Goal: Task Accomplishment & Management: Use online tool/utility

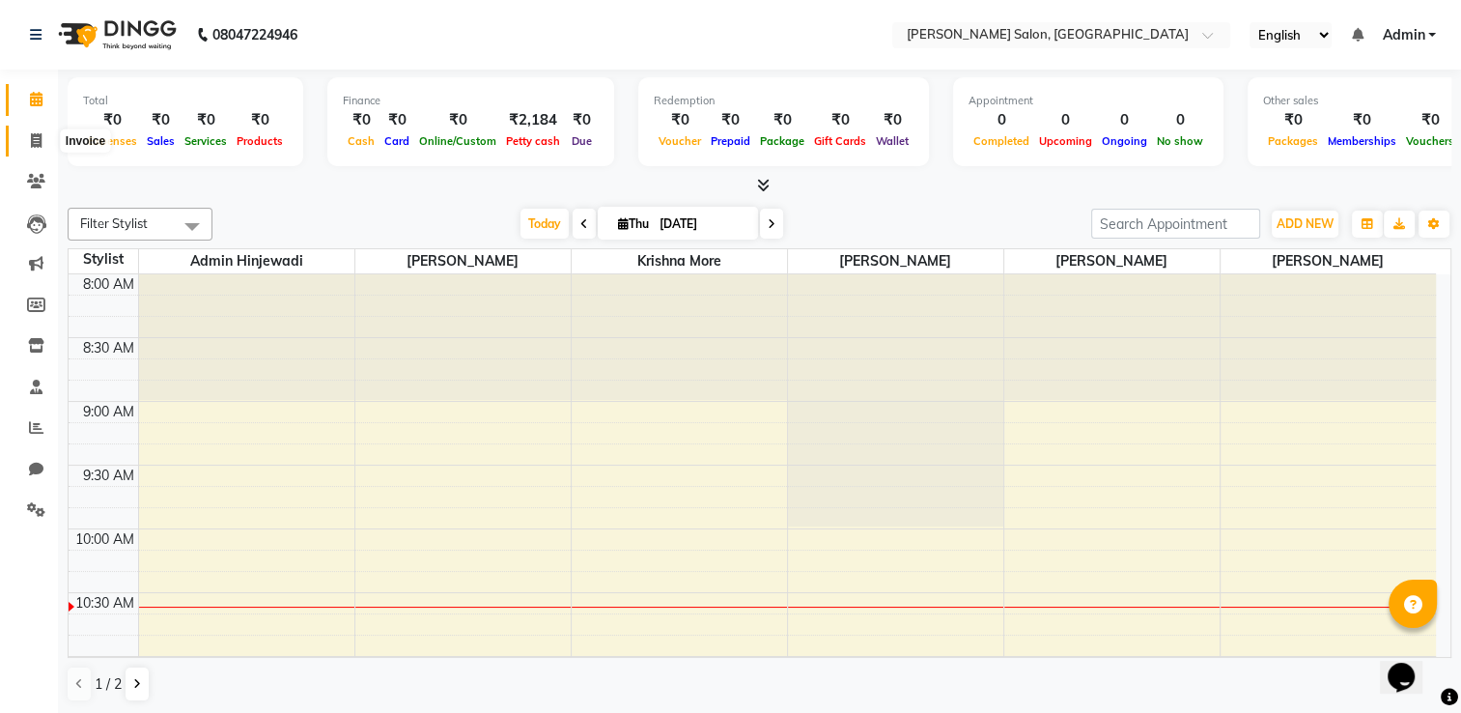
click at [29, 149] on span at bounding box center [36, 141] width 34 height 22
select select "service"
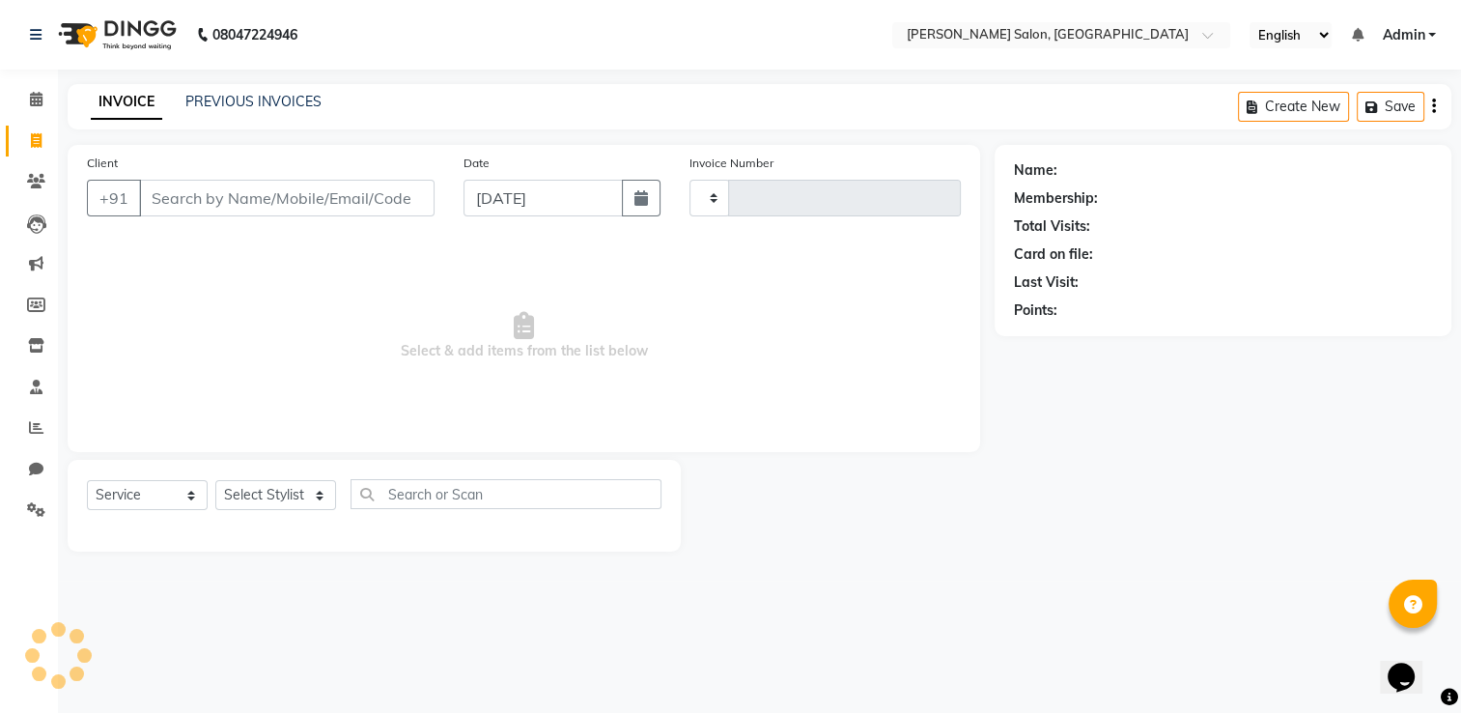
type input "1291"
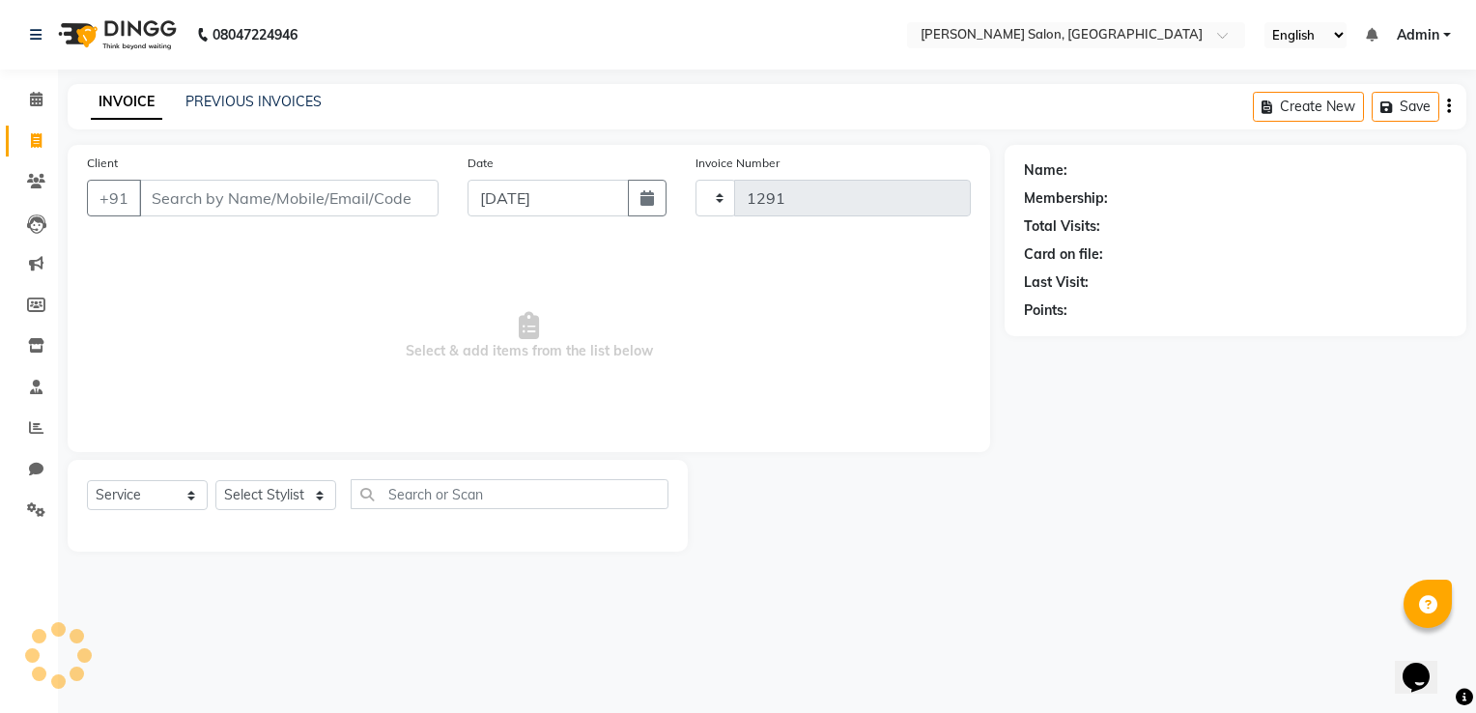
select select "7331"
click at [247, 97] on link "PREVIOUS INVOICES" at bounding box center [253, 101] width 136 height 17
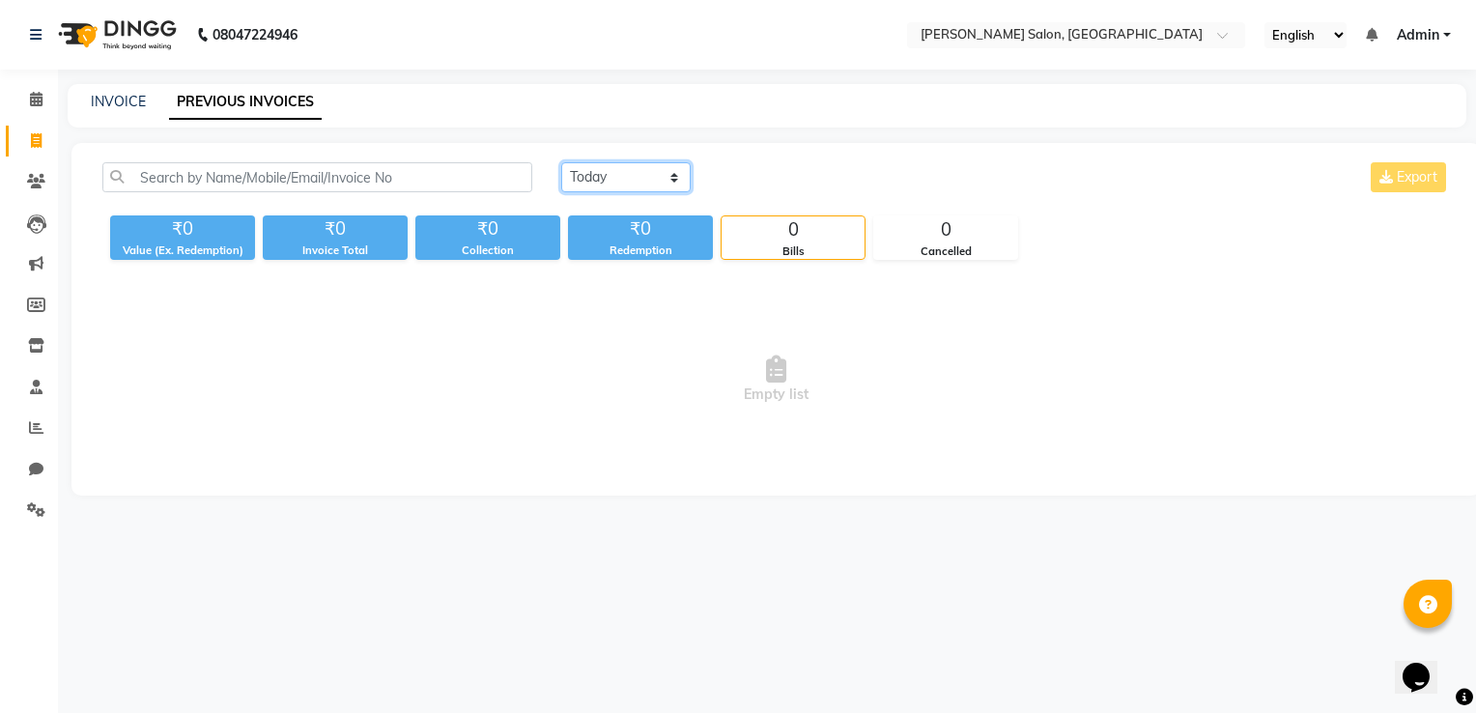
drag, startPoint x: 601, startPoint y: 168, endPoint x: 611, endPoint y: 240, distance: 72.3
click at [611, 240] on div "[DATE] [DATE] Custom Range Export ₹0 Value (Ex. Redemption) ₹0 Invoice Total ₹0…" at bounding box center [776, 211] width 1371 height 98
select select "[DATE]"
click at [561, 162] on select "[DATE] [DATE] Custom Range" at bounding box center [625, 177] width 129 height 30
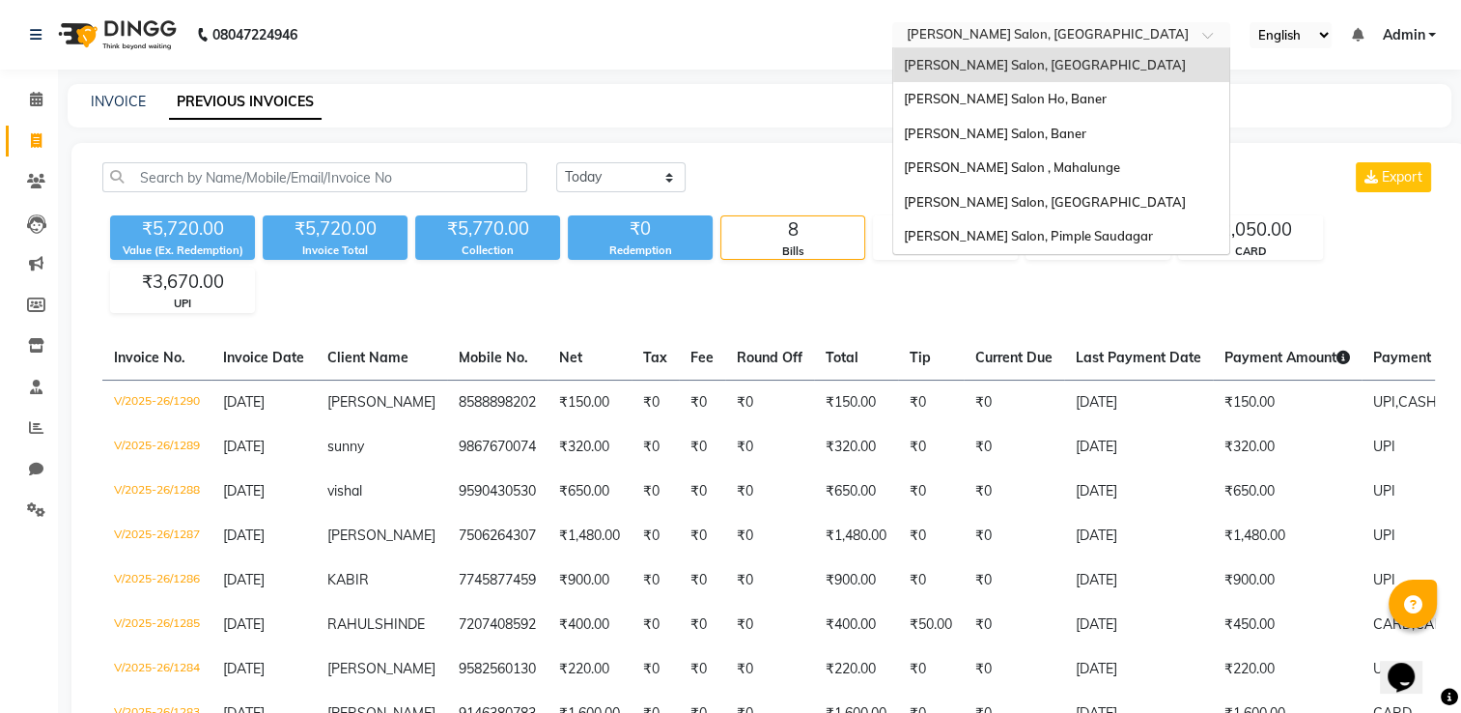
click at [946, 28] on input "text" at bounding box center [1042, 36] width 280 height 19
click at [958, 121] on div "[PERSON_NAME] Salon, Baner" at bounding box center [1061, 134] width 336 height 35
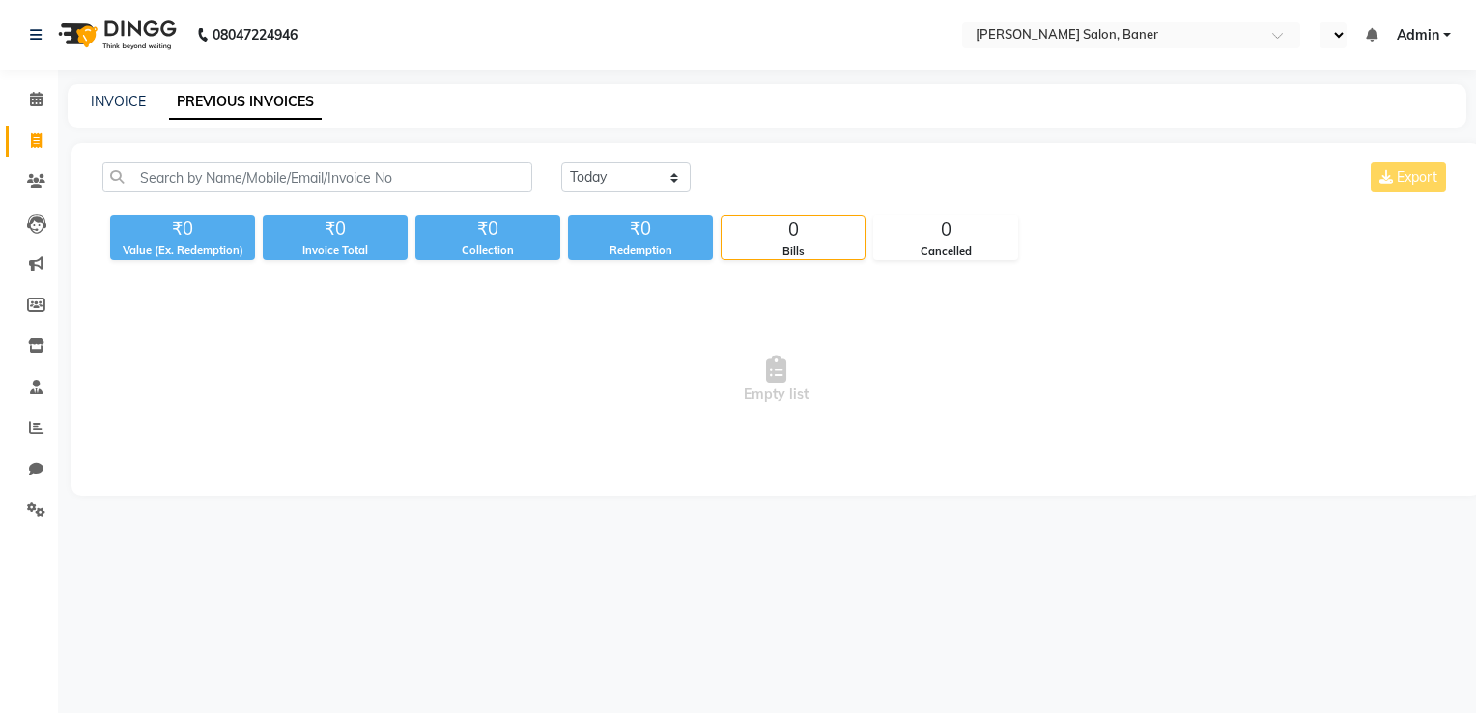
select select "en"
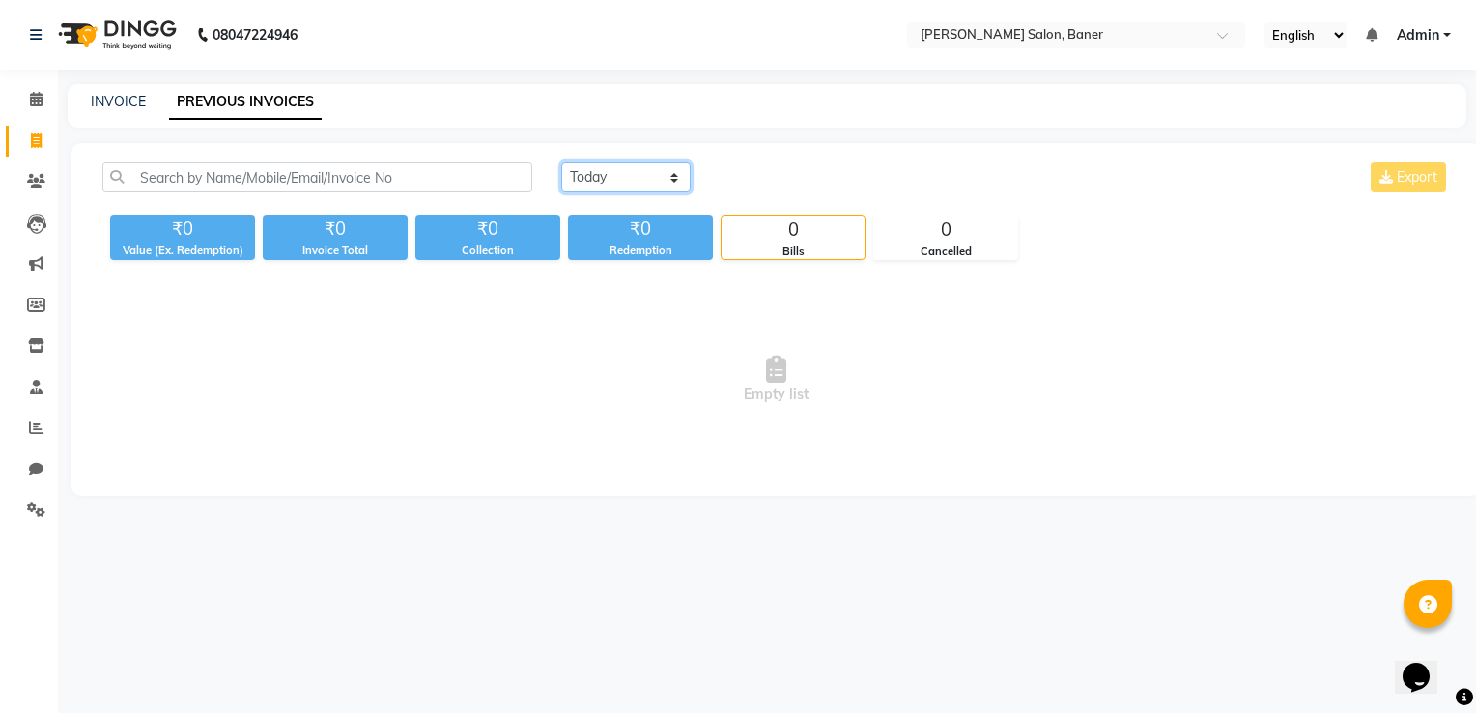
drag, startPoint x: 680, startPoint y: 183, endPoint x: 653, endPoint y: 238, distance: 61.3
click at [653, 238] on div "Today Yesterday Custom Range Export ₹0 Value (Ex. Redemption) ₹0 Invoice Total …" at bounding box center [776, 211] width 1371 height 98
select select "[DATE]"
click at [561, 162] on select "[DATE] [DATE] Custom Range" at bounding box center [625, 177] width 129 height 30
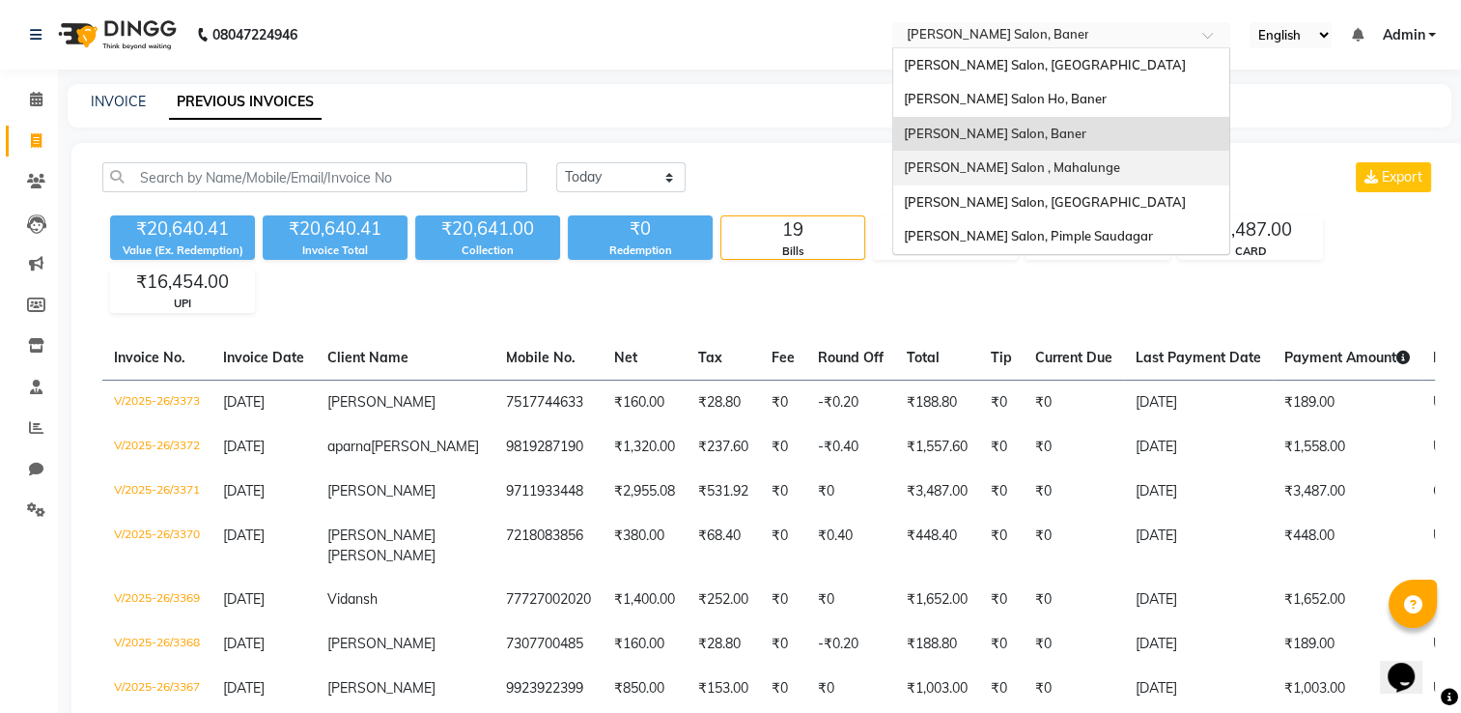
drag, startPoint x: 944, startPoint y: 34, endPoint x: 960, endPoint y: 164, distance: 131.4
click at [960, 48] on ng-select "Select Location × Varad Salon, Baner Varad Salon, Hinjewadi Varad Salon Ho, Ban…" at bounding box center [1062, 35] width 338 height 26
click at [960, 164] on span "[PERSON_NAME] Salon , Mahalunge" at bounding box center [1011, 166] width 216 height 15
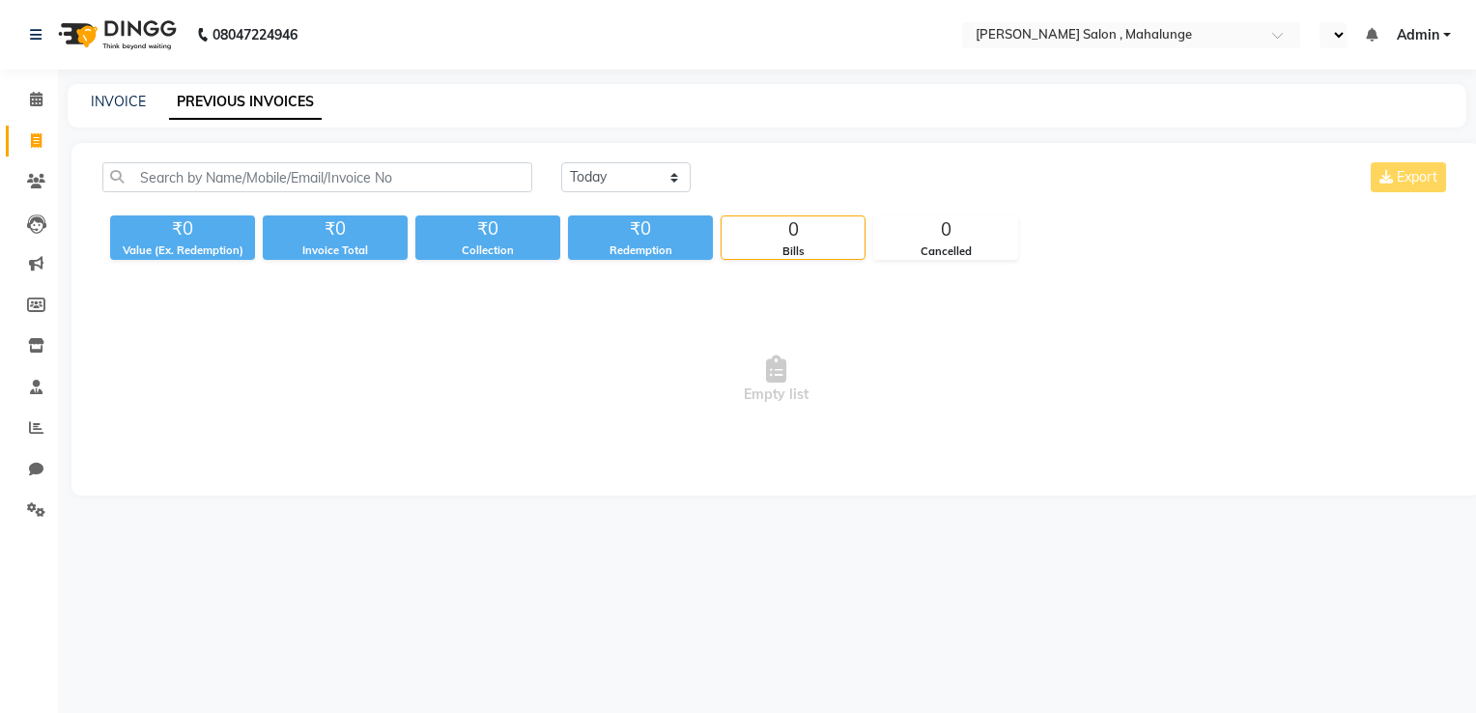
select select "en"
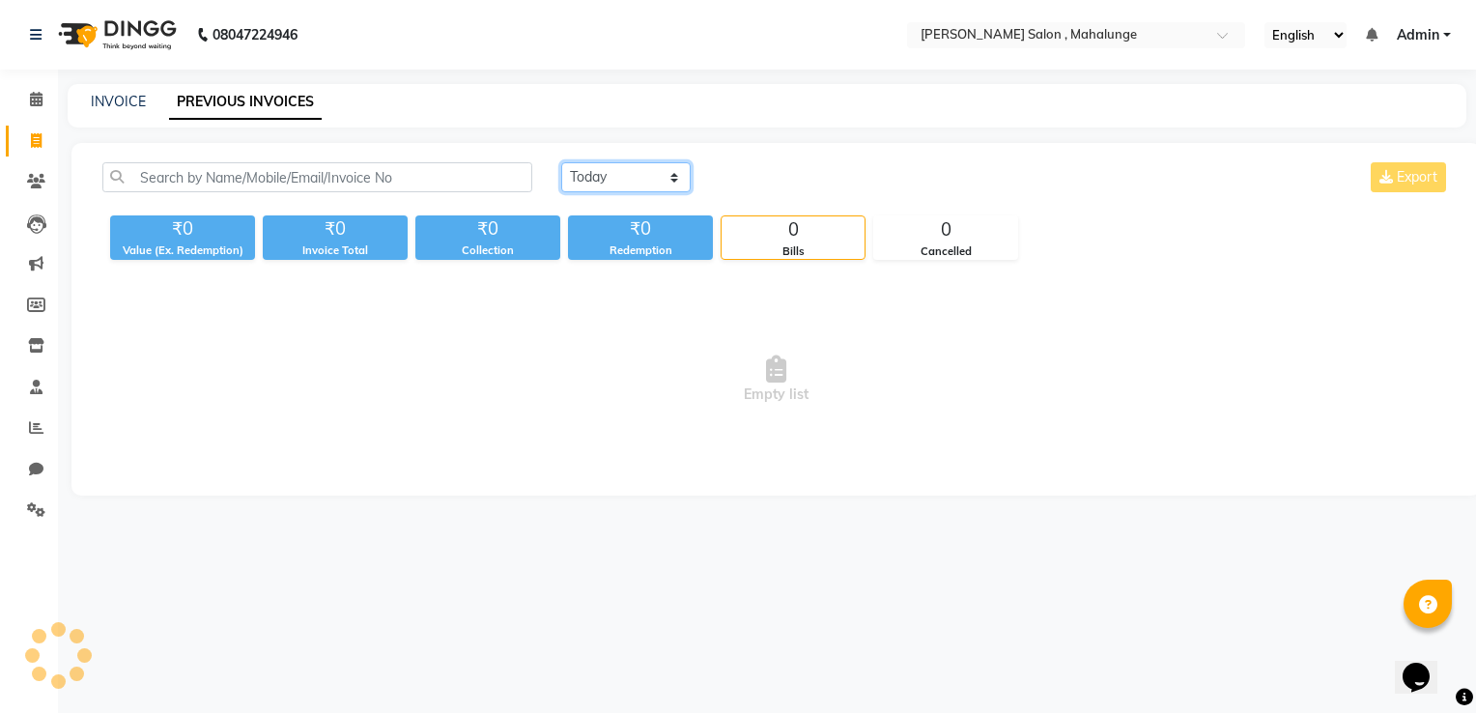
drag, startPoint x: 622, startPoint y: 190, endPoint x: 610, endPoint y: 230, distance: 41.3
click at [610, 230] on div "[DATE] [DATE] Custom Range Export ₹0 Value (Ex. Redemption) ₹0 Invoice Total ₹0…" at bounding box center [776, 211] width 1371 height 98
select select "[DATE]"
click at [561, 162] on select "[DATE] [DATE] Custom Range" at bounding box center [625, 177] width 129 height 30
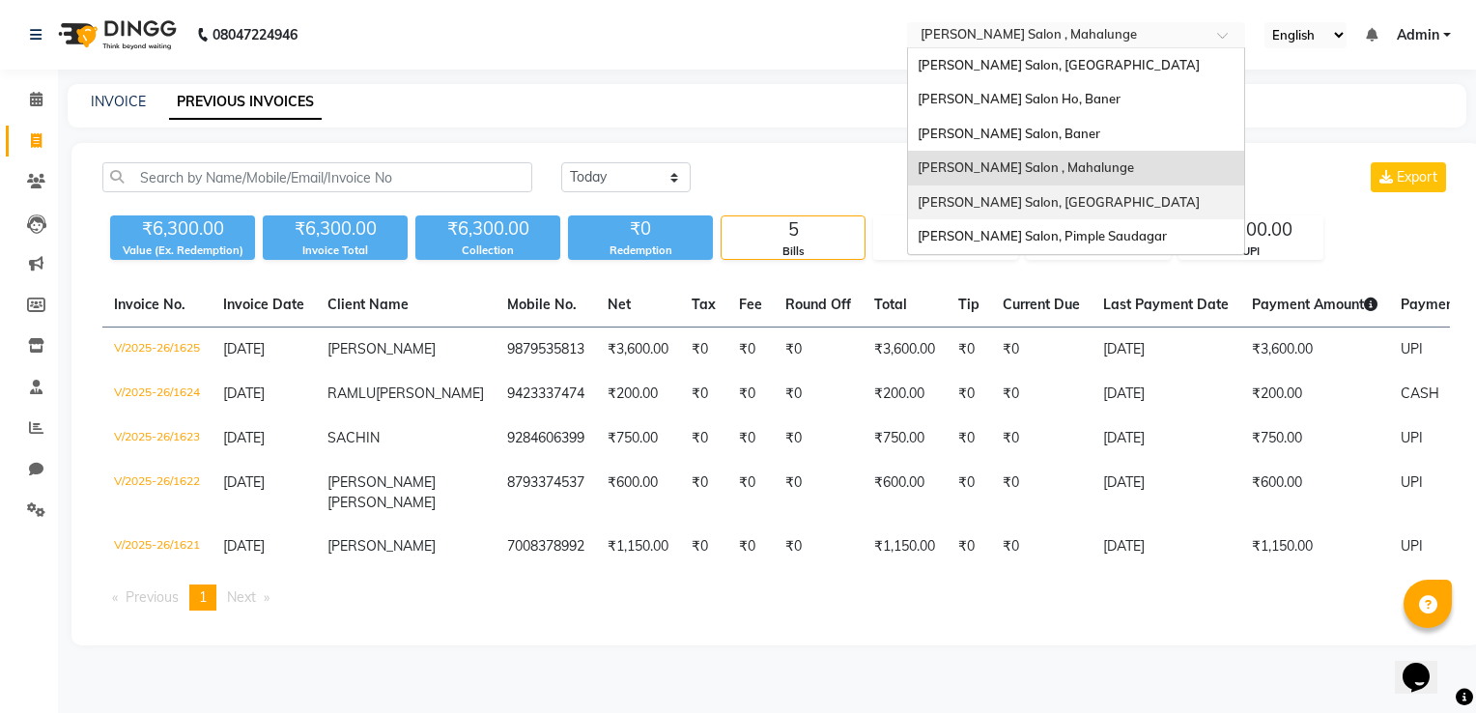
drag, startPoint x: 960, startPoint y: 41, endPoint x: 990, endPoint y: 210, distance: 171.7
click at [990, 48] on ng-select "Select Location × [PERSON_NAME][GEOGRAPHIC_DATA] , Mahalunge [PERSON_NAME][GEOG…" at bounding box center [1076, 35] width 338 height 26
click at [990, 210] on div "[PERSON_NAME] Salon, [GEOGRAPHIC_DATA]" at bounding box center [1076, 202] width 336 height 35
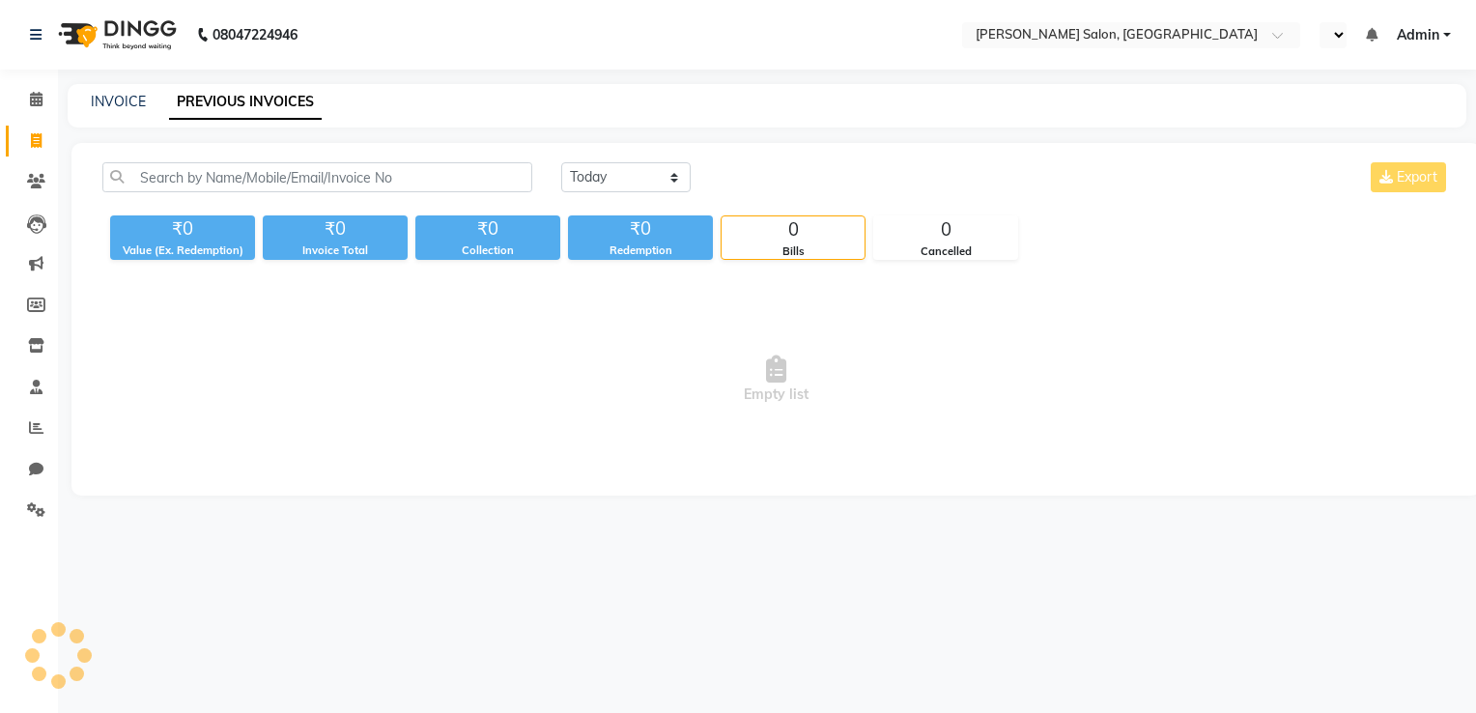
select select "en"
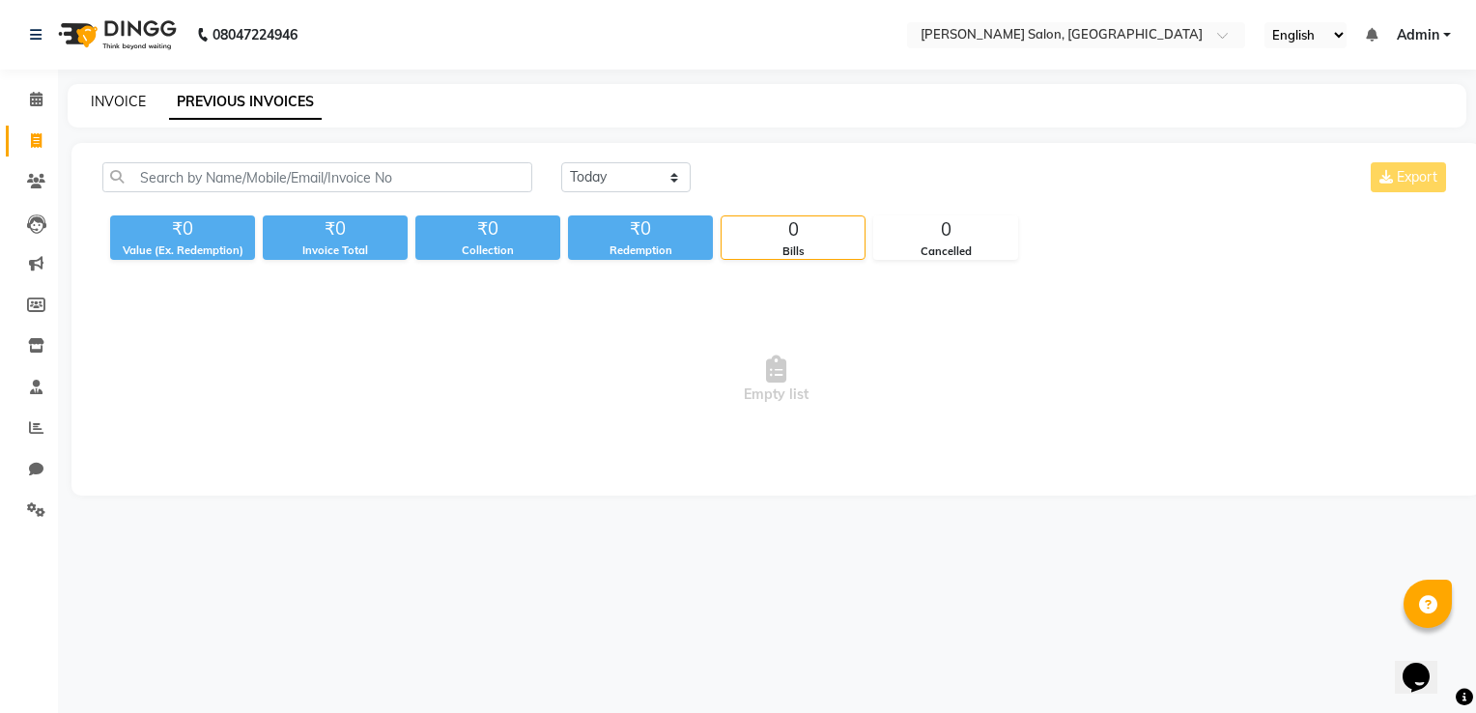
click at [130, 110] on link "INVOICE" at bounding box center [118, 101] width 55 height 17
select select "service"
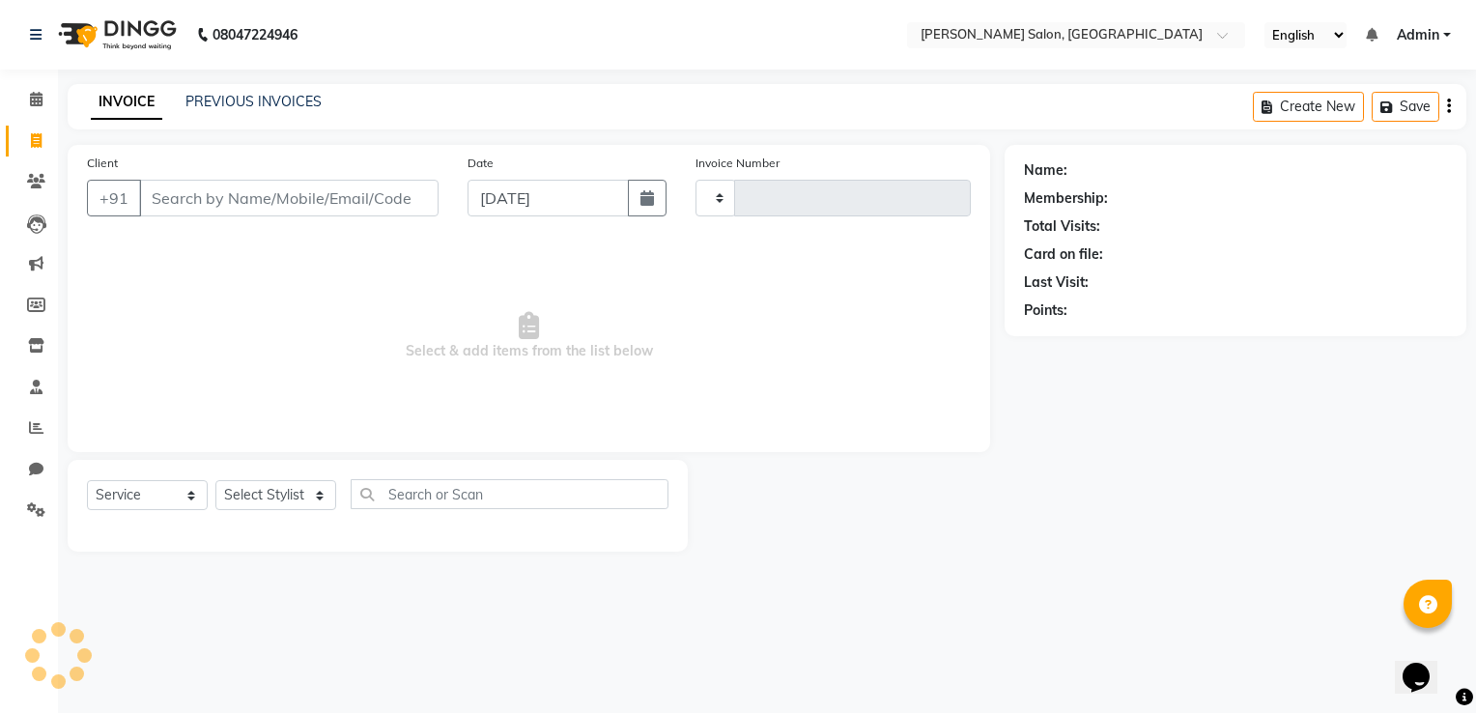
type input "0737"
select select "7550"
click at [642, 203] on icon "button" at bounding box center [647, 197] width 14 height 15
select select "9"
select select "2025"
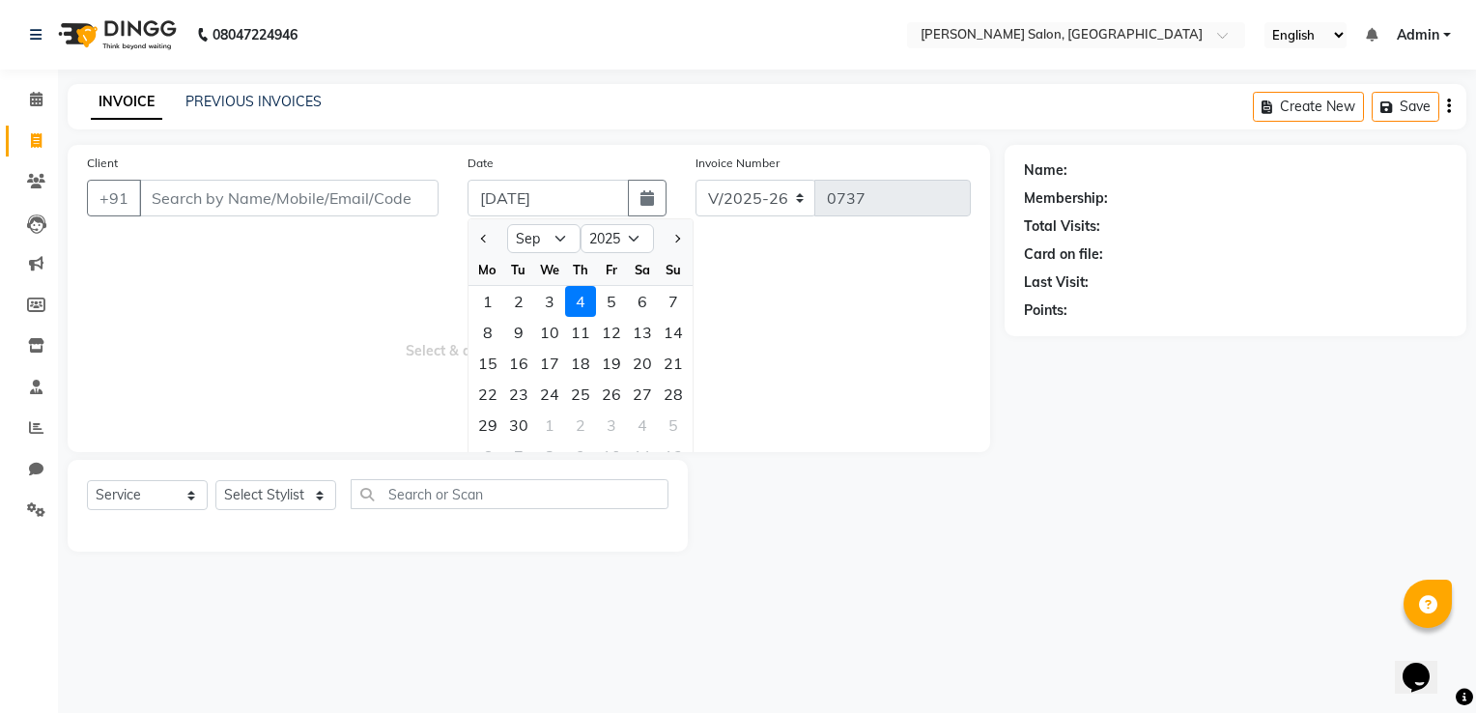
click at [314, 307] on span "Select & add items from the list below" at bounding box center [529, 336] width 884 height 193
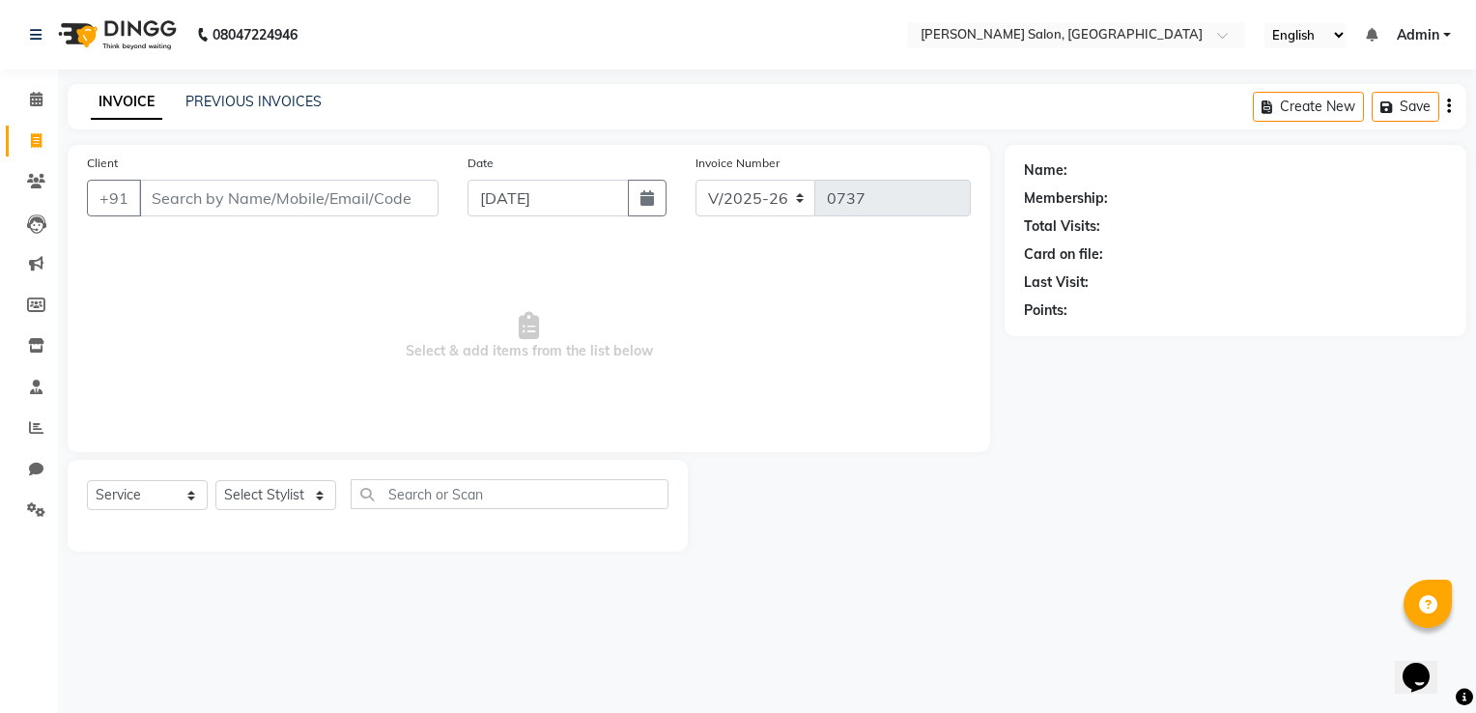
click at [1001, 58] on nav "08047224946 Select Location × Varad Salon, Aundh English ENGLISH Español العربي…" at bounding box center [738, 35] width 1476 height 70
